Goal: Find specific page/section: Find specific page/section

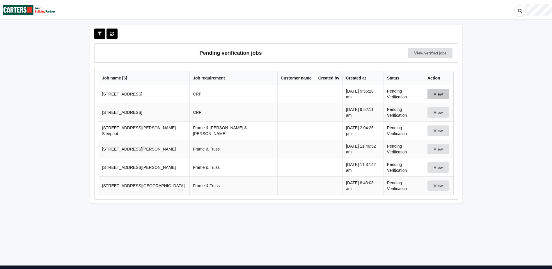
click at [433, 93] on button "View" at bounding box center [438, 94] width 22 height 10
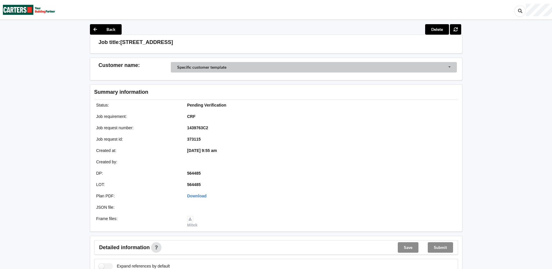
click at [179, 67] on div "Specific customer template" at bounding box center [201, 67] width 49 height 4
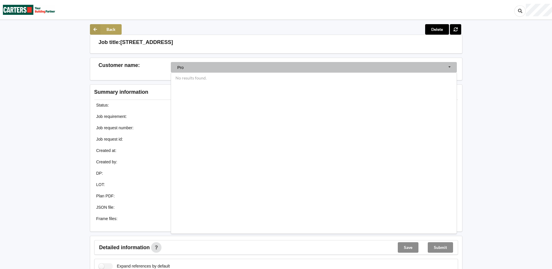
type input "Pro"
click at [102, 30] on button "Back" at bounding box center [106, 29] width 32 height 10
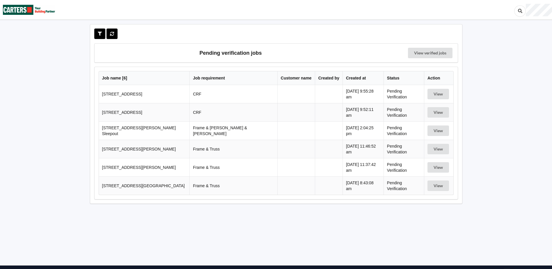
click at [277, 88] on td at bounding box center [296, 94] width 38 height 18
click at [277, 115] on td at bounding box center [296, 112] width 38 height 18
click at [277, 132] on td at bounding box center [296, 130] width 38 height 18
click at [277, 146] on td at bounding box center [296, 149] width 38 height 18
click at [277, 170] on td at bounding box center [296, 167] width 38 height 18
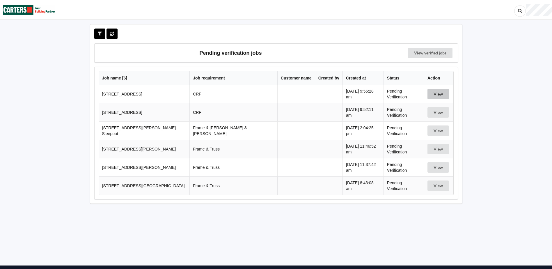
click at [435, 95] on button "View" at bounding box center [438, 94] width 22 height 10
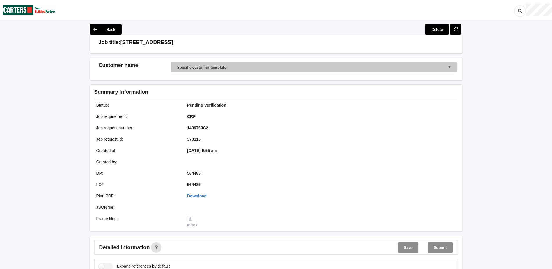
click at [449, 68] on input "Customer Selector" at bounding box center [314, 67] width 286 height 11
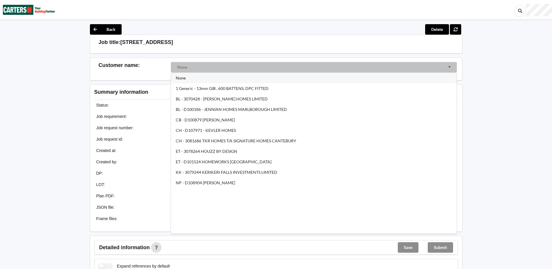
click at [193, 62] on input "Customer Selector" at bounding box center [314, 67] width 286 height 11
click at [191, 67] on input "Customer Selector" at bounding box center [314, 67] width 286 height 11
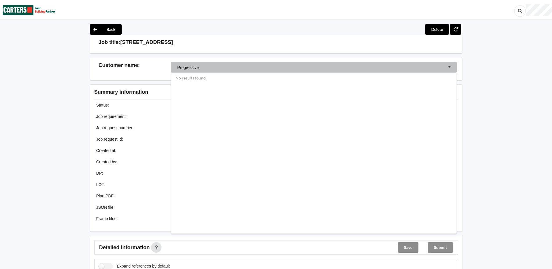
type input "Progressive"
click at [200, 67] on input "Progressive" at bounding box center [314, 67] width 286 height 11
